Goal: Information Seeking & Learning: Learn about a topic

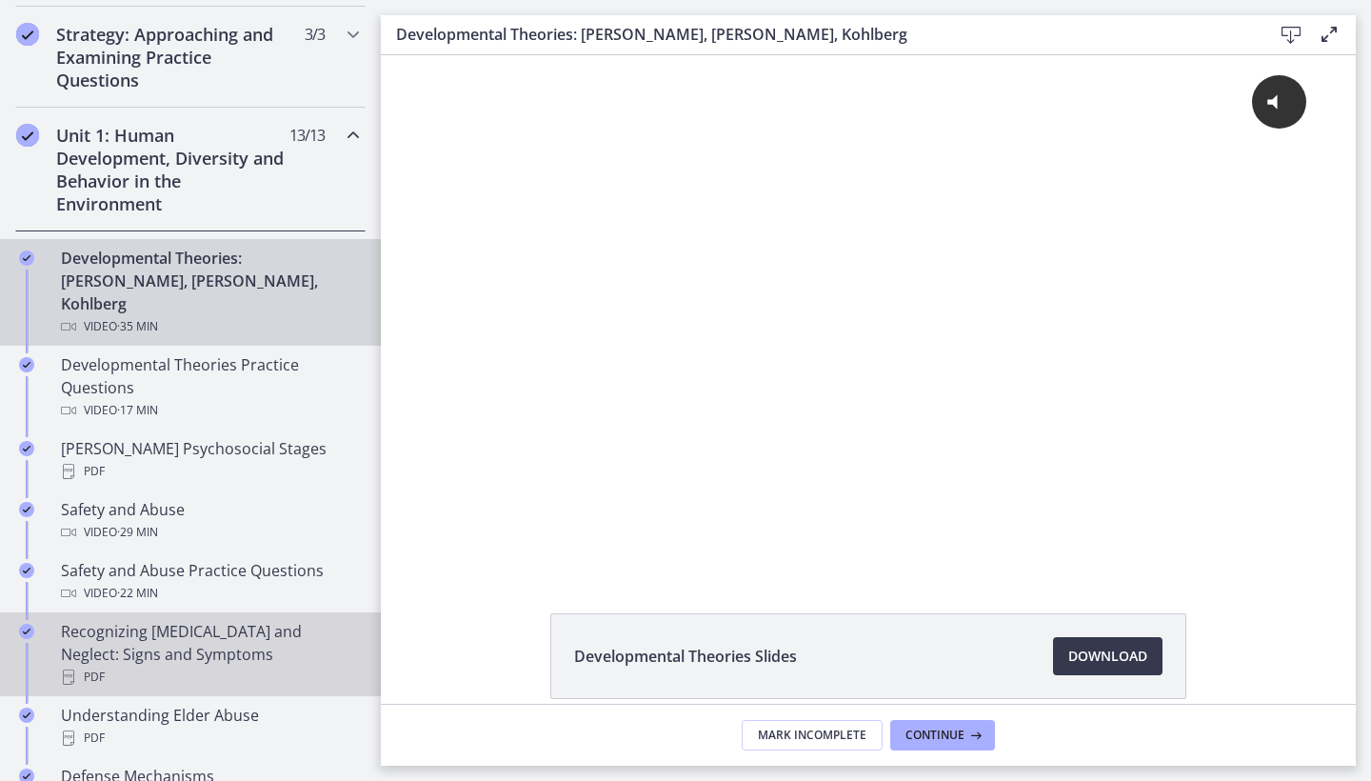
scroll to position [395, 0]
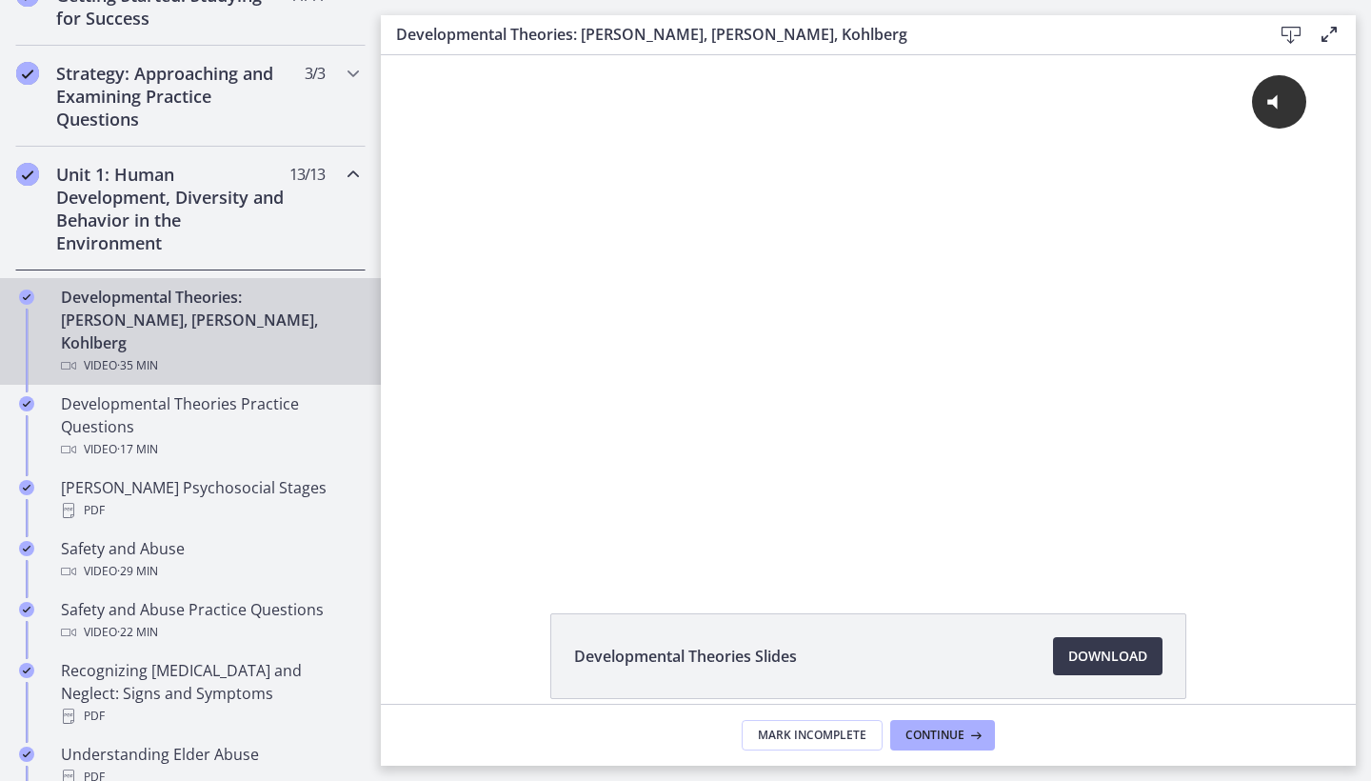
click at [327, 173] on div "Unit 1: Human Development, Diversity and Behavior in the Environment 13 / 13 Co…" at bounding box center [190, 209] width 350 height 124
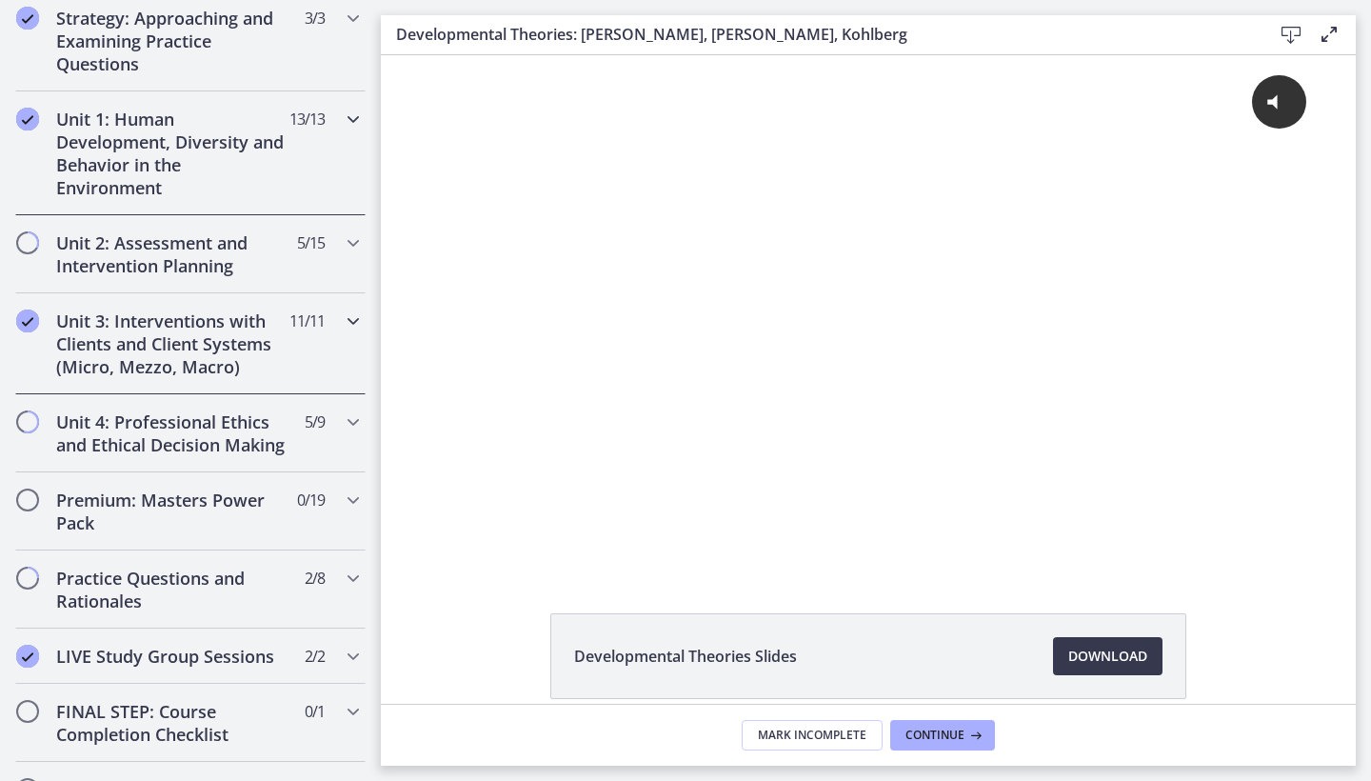
scroll to position [451, 0]
click at [266, 283] on div "Unit 2: Assessment and Intervention Planning 5 / 15 Completed" at bounding box center [190, 253] width 350 height 78
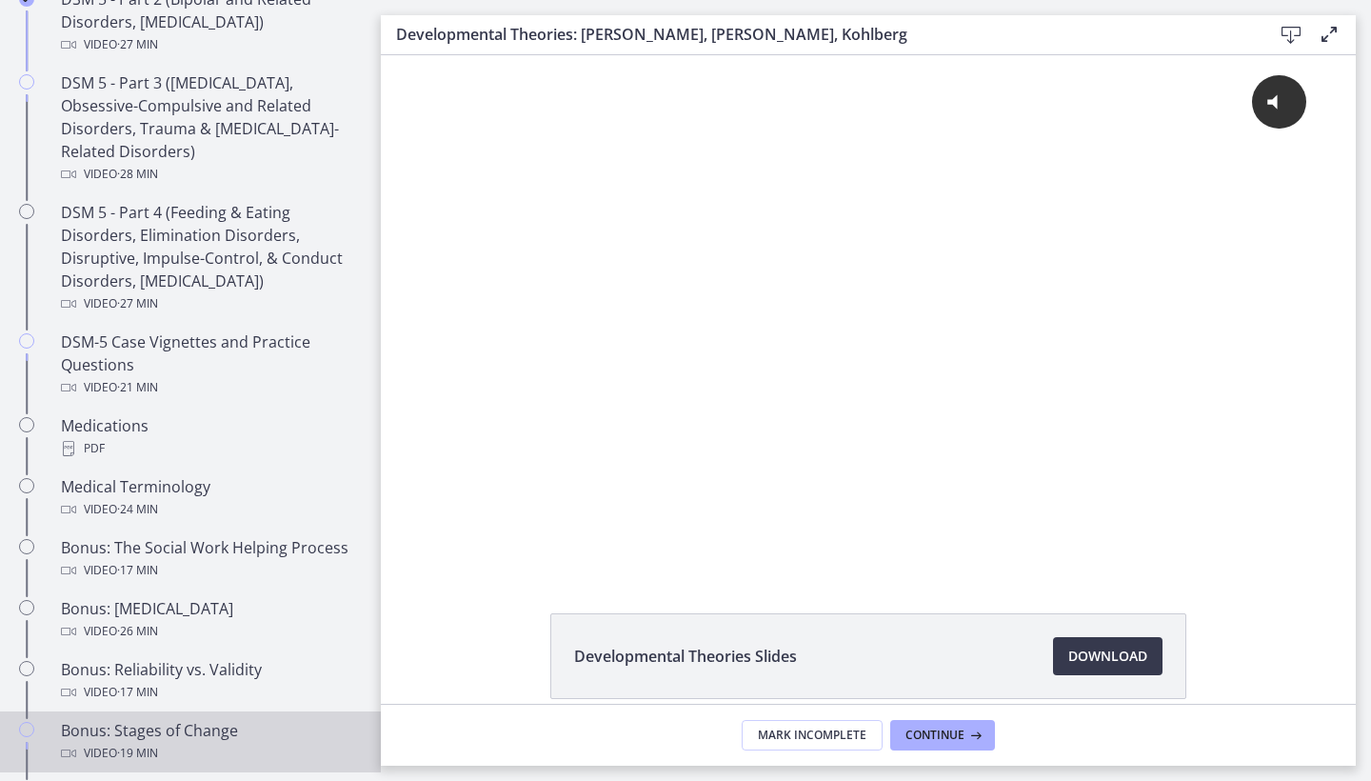
scroll to position [1058, 0]
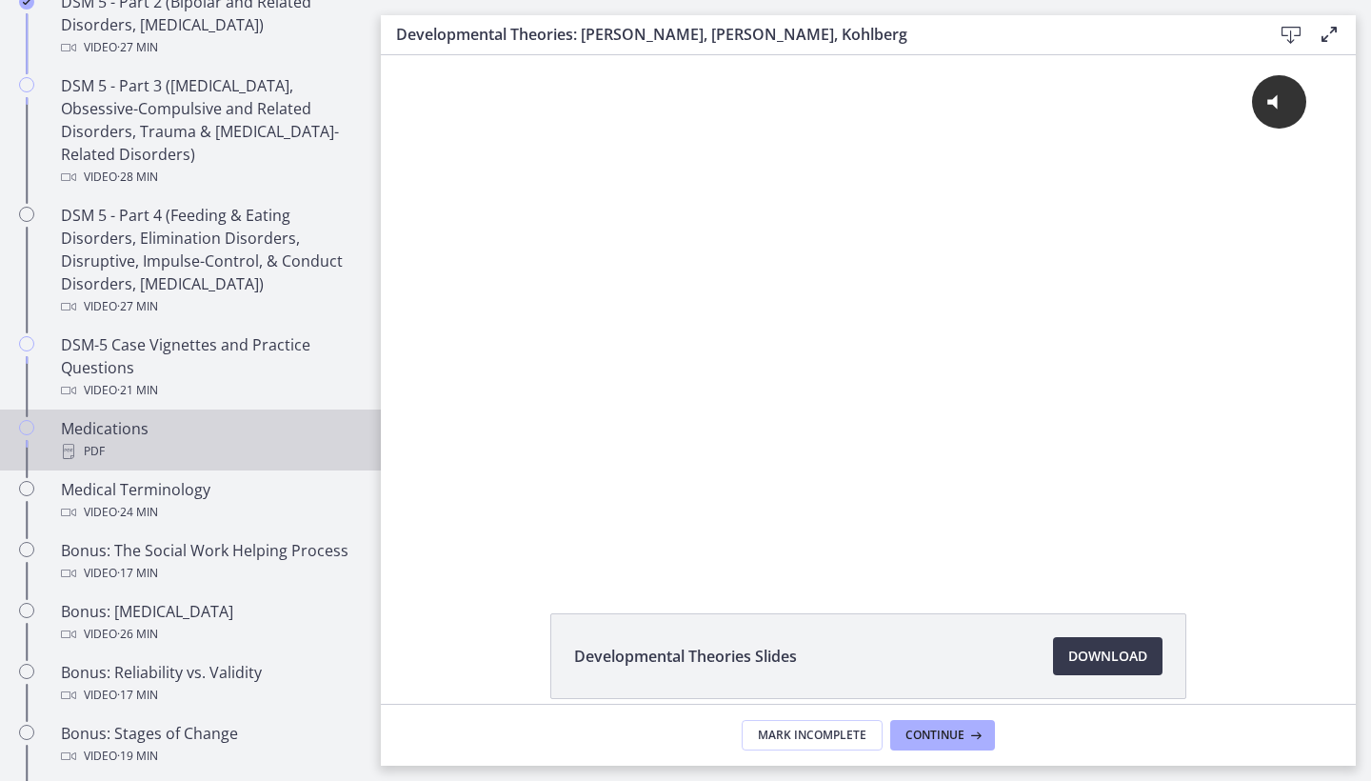
click at [232, 446] on div "PDF" at bounding box center [209, 451] width 297 height 23
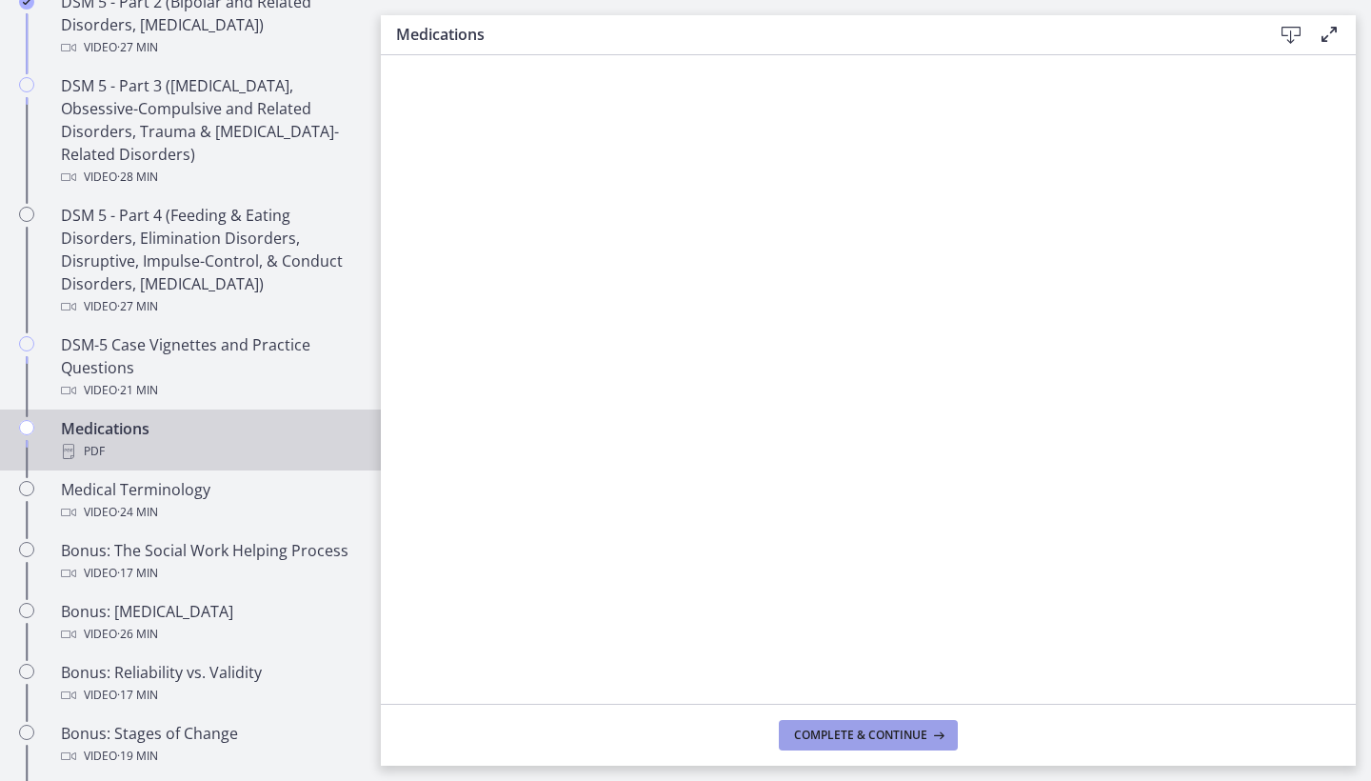
click at [916, 737] on span "Complete & continue" at bounding box center [860, 735] width 133 height 15
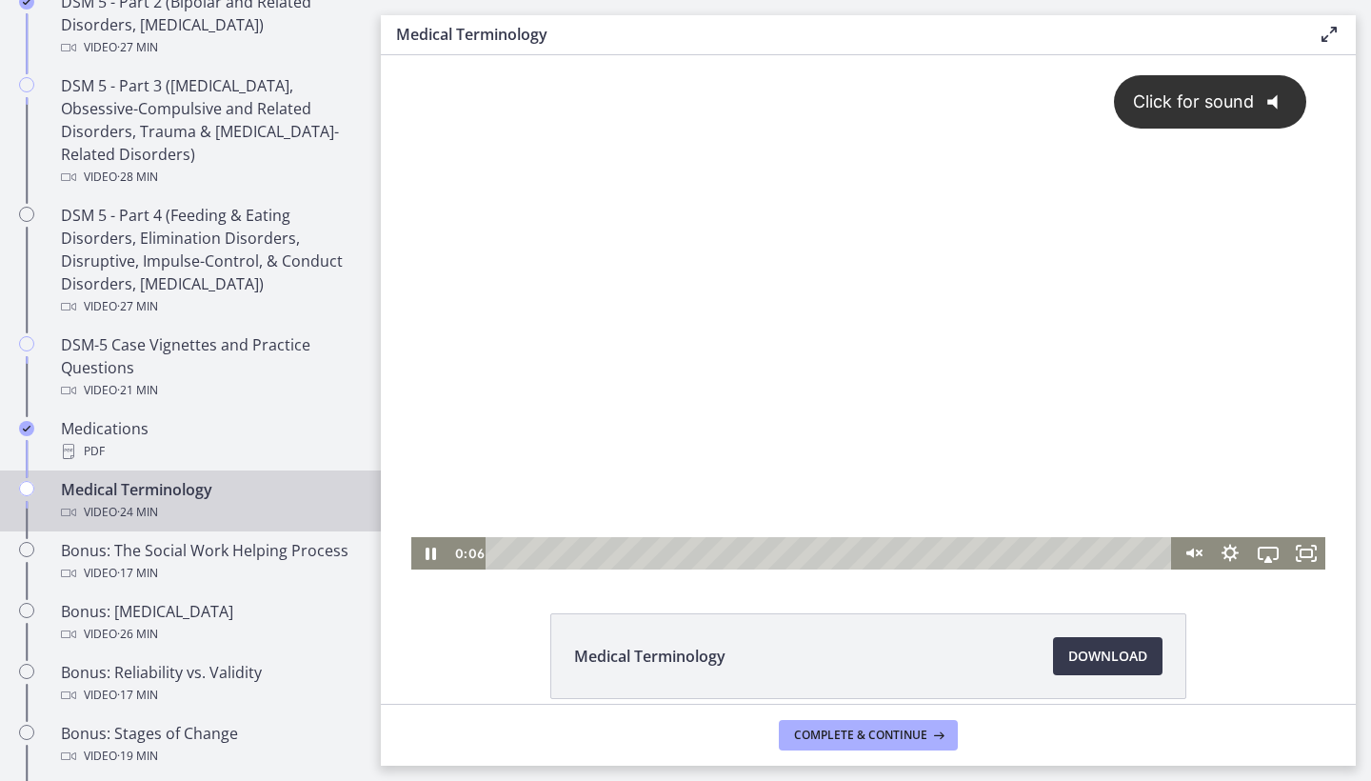
click at [1256, 102] on icon "@keyframes VOLUME_SMALL_WAVE_FLASH { 0% { opacity: 0; } 33% { opacity: 1; } 66%…" at bounding box center [1279, 102] width 50 height 50
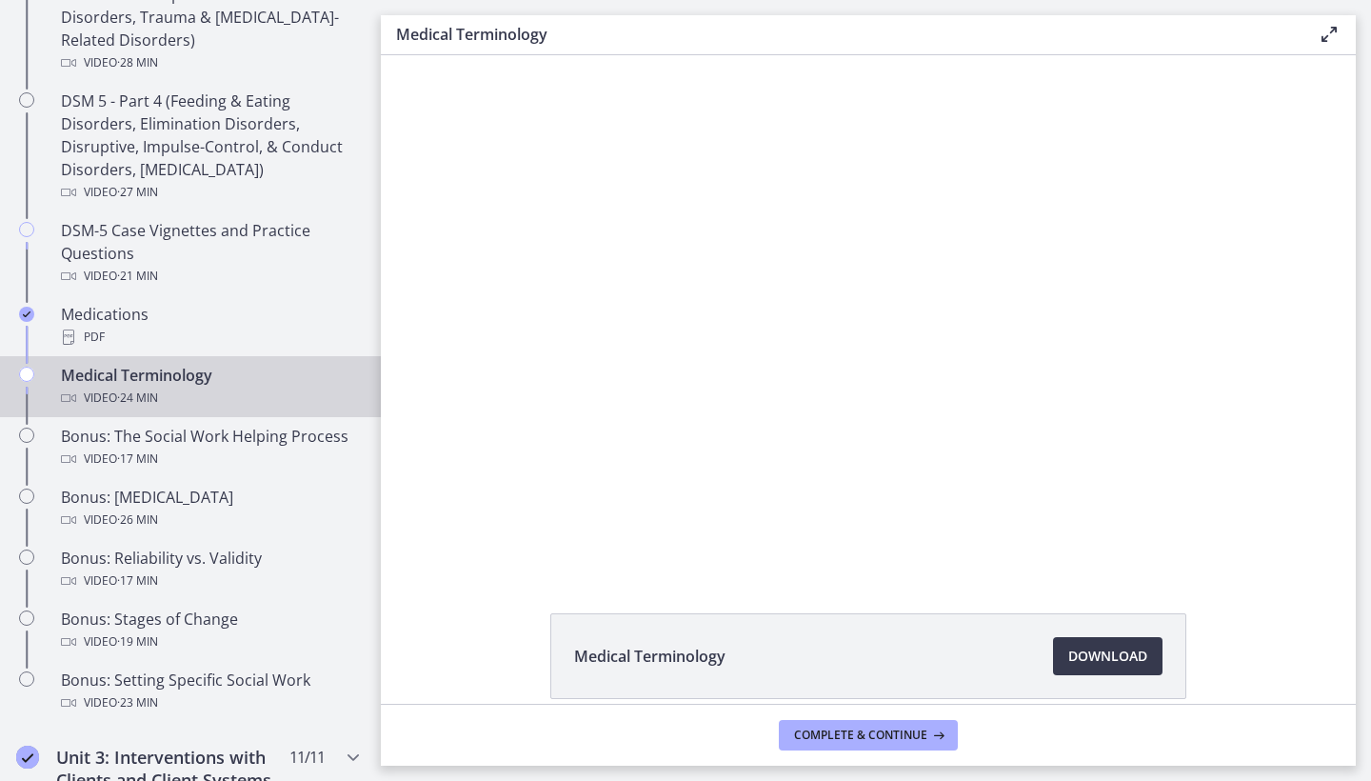
scroll to position [1178, 0]
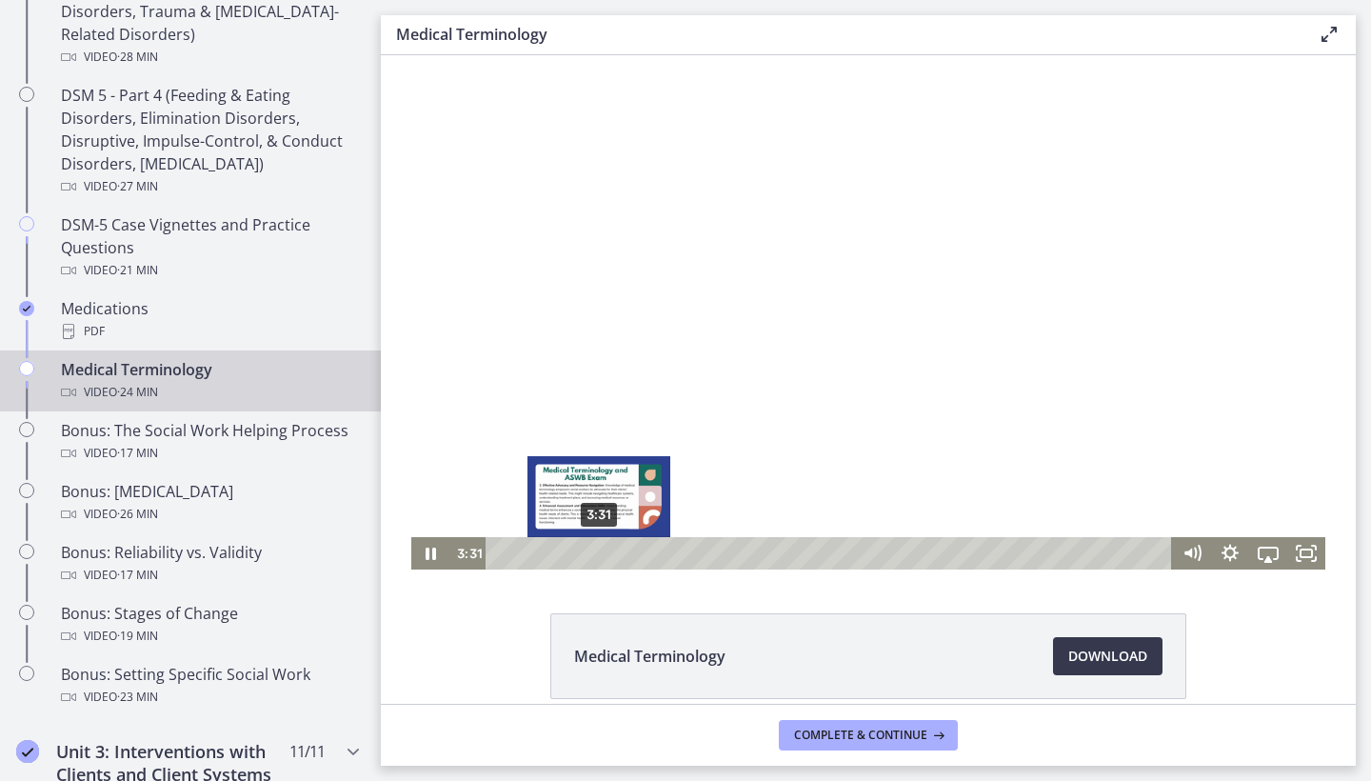
click at [599, 552] on div "3:31" at bounding box center [832, 553] width 664 height 32
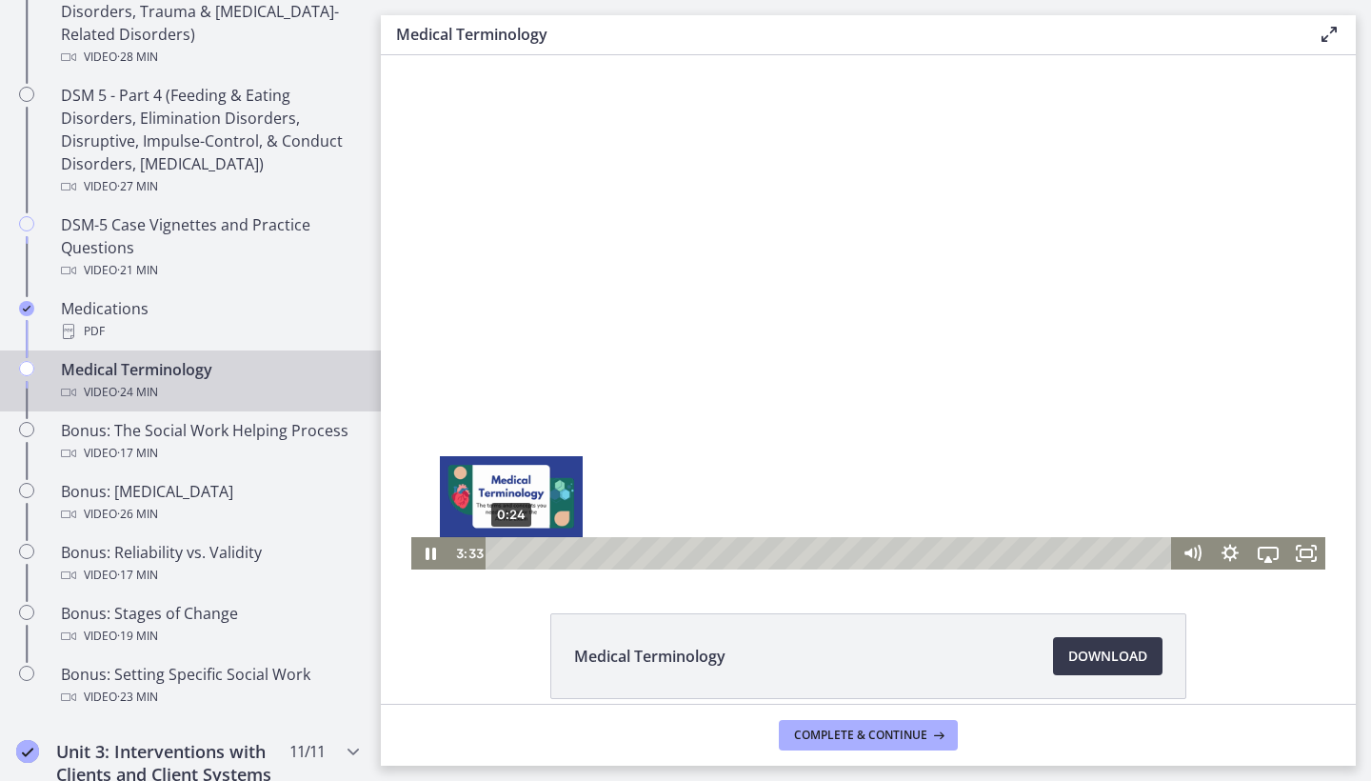
click at [511, 554] on div "0:24" at bounding box center [832, 553] width 664 height 32
click at [500, 555] on div "0:00" at bounding box center [832, 553] width 664 height 32
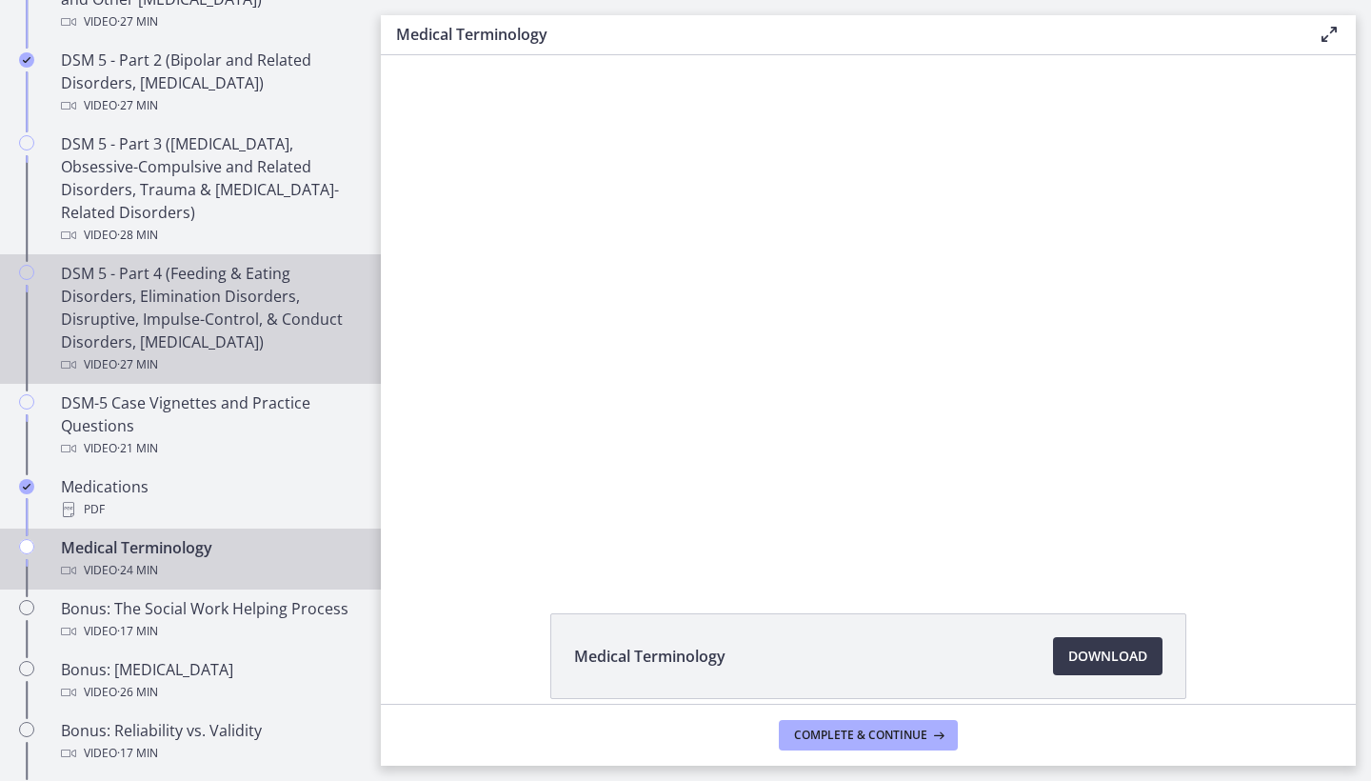
scroll to position [976, 0]
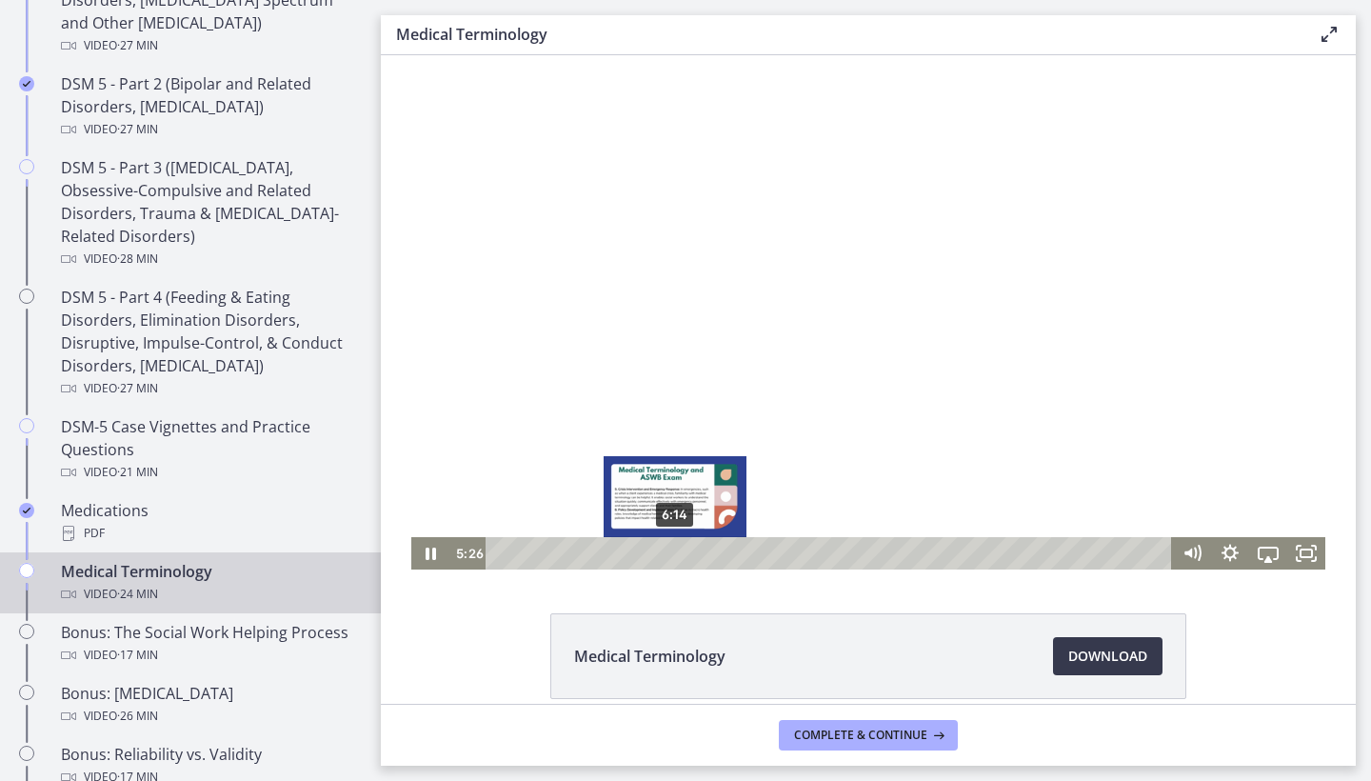
click at [675, 553] on div "6:14" at bounding box center [832, 553] width 664 height 32
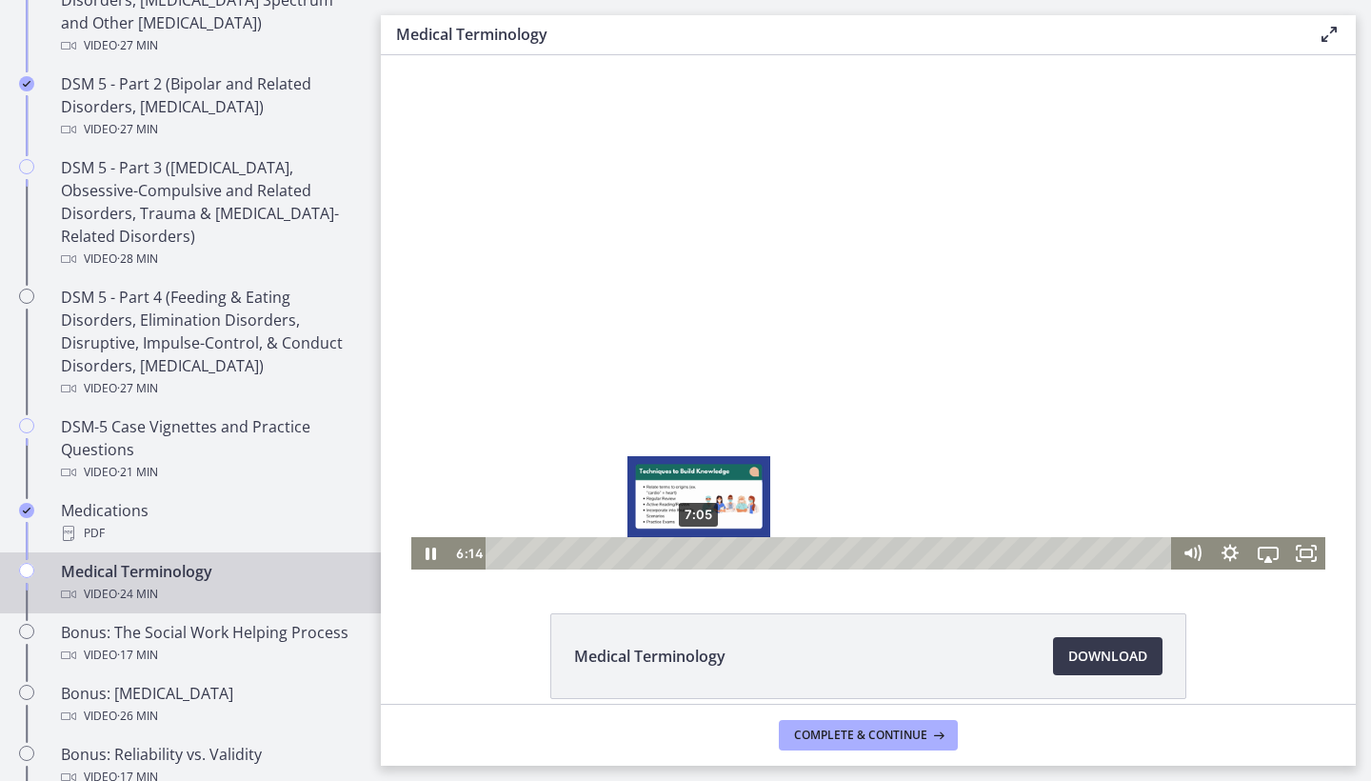
click at [699, 554] on div "7:05" at bounding box center [832, 553] width 664 height 32
click at [692, 555] on div "6:50" at bounding box center [832, 553] width 664 height 32
click at [687, 553] on div "Playbar" at bounding box center [692, 553] width 10 height 10
click at [681, 555] on div "Playbar" at bounding box center [686, 553] width 10 height 10
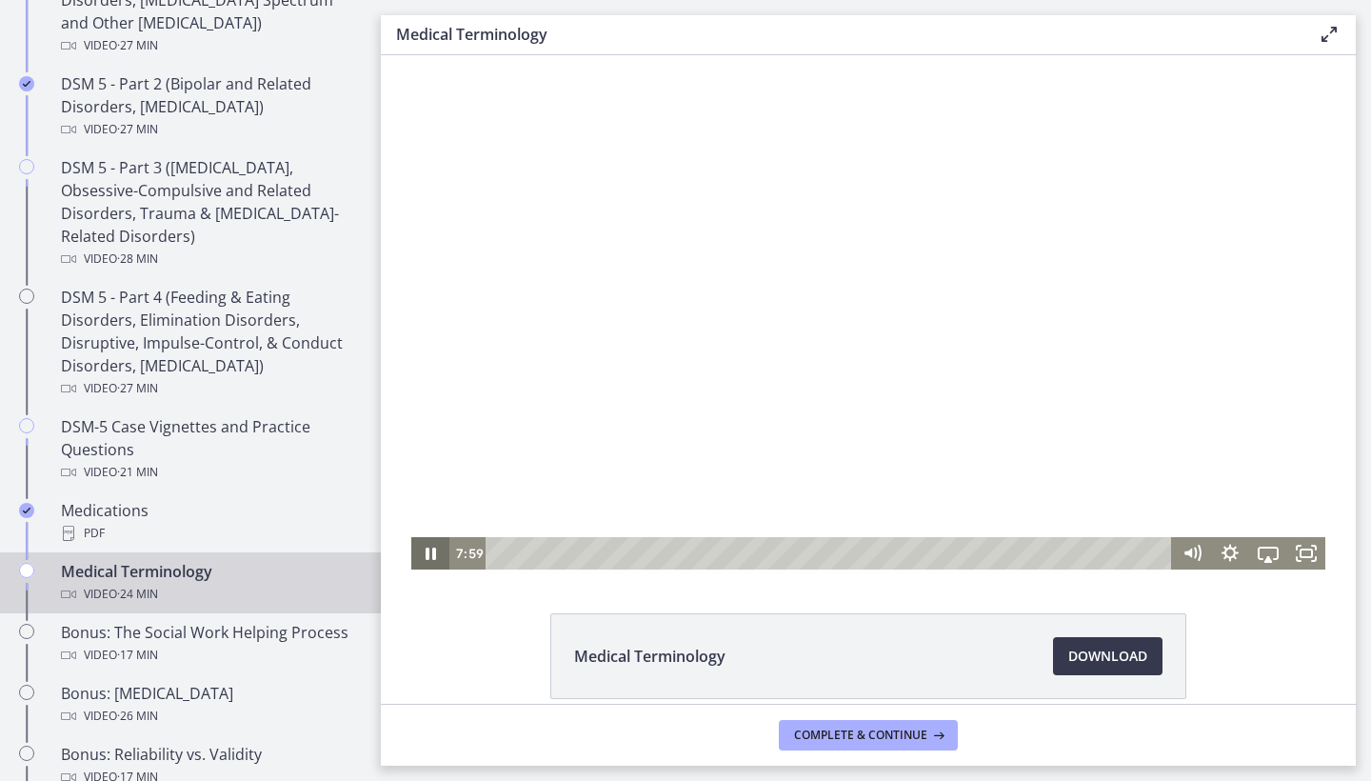
click at [431, 551] on icon "Pause" at bounding box center [430, 553] width 38 height 32
